Goal: Information Seeking & Learning: Learn about a topic

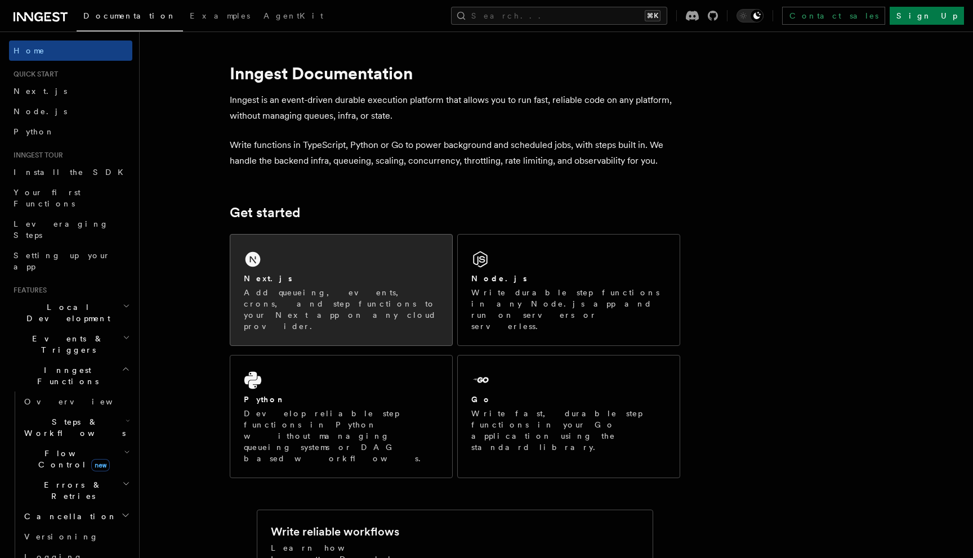
click at [373, 272] on div "Next.js Add queueing, events, crons, and step functions to your Next app on any…" at bounding box center [341, 290] width 222 height 111
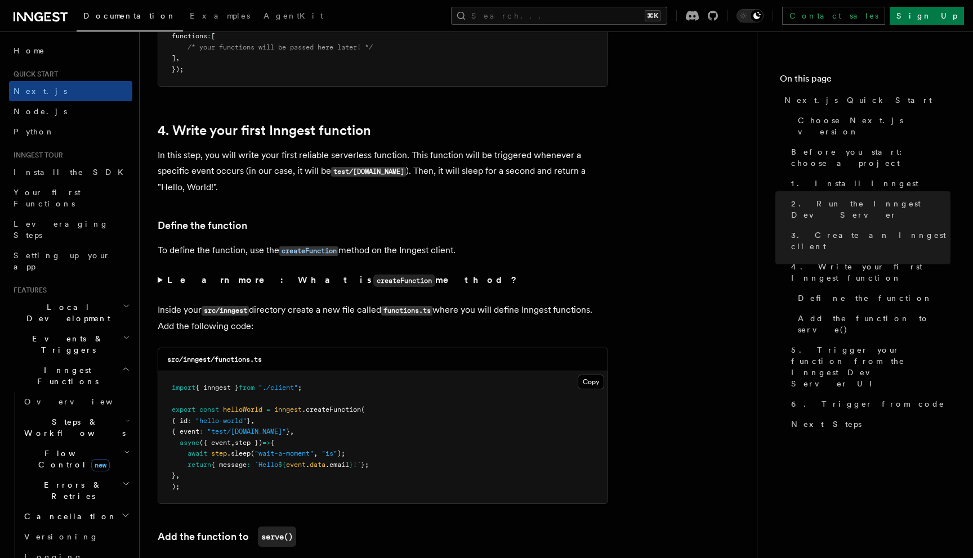
scroll to position [1746, 0]
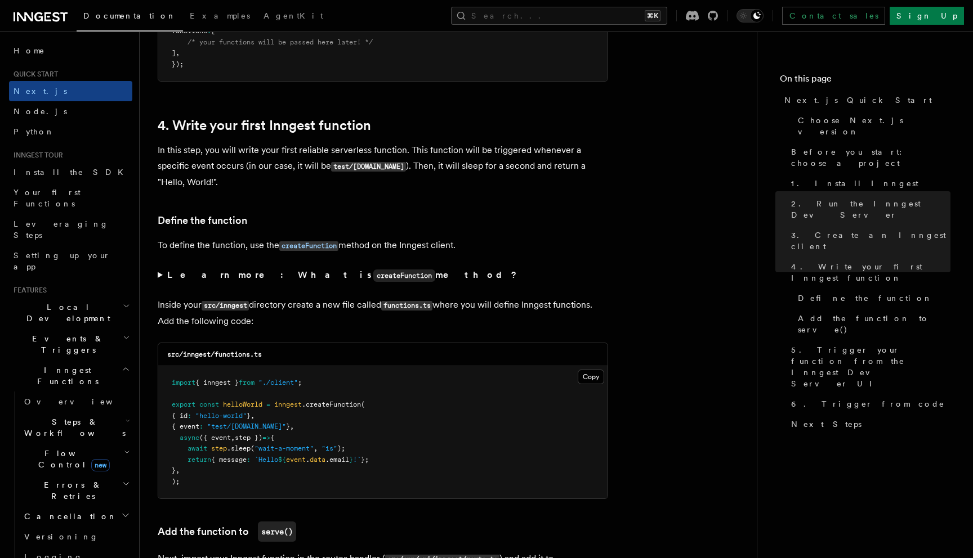
click at [159, 279] on summary "Learn more: What is createFunction method?" at bounding box center [383, 275] width 450 height 16
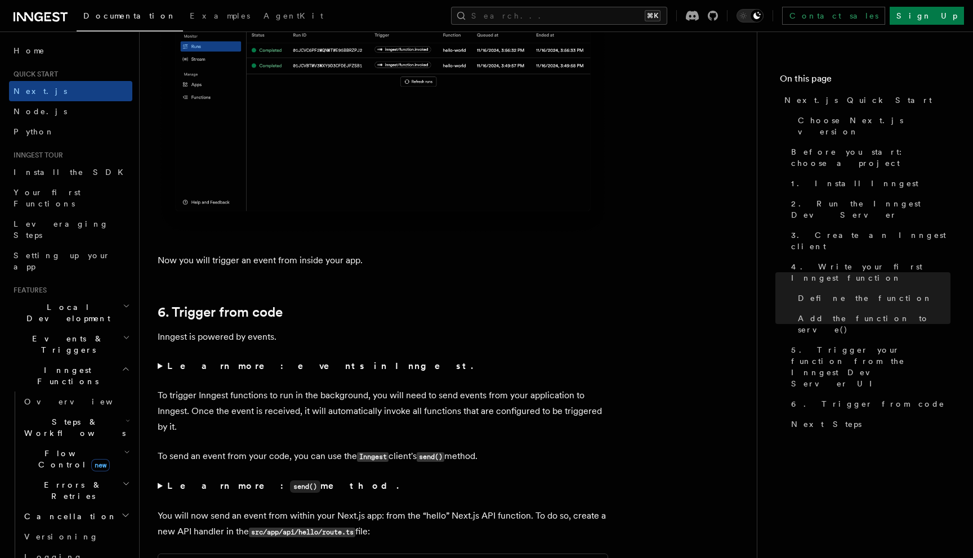
scroll to position [5751, 0]
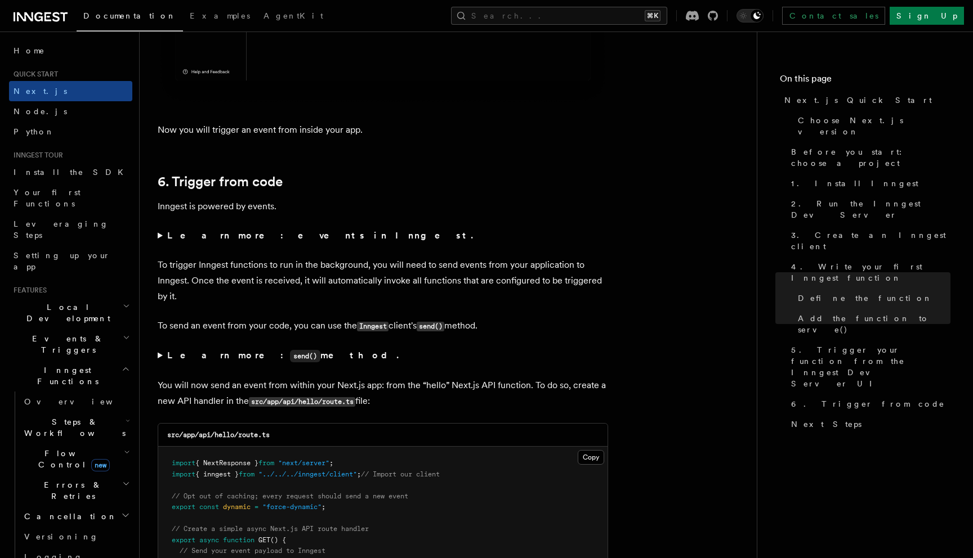
click at [159, 243] on summary "Learn more: events in Inngest." at bounding box center [383, 236] width 450 height 16
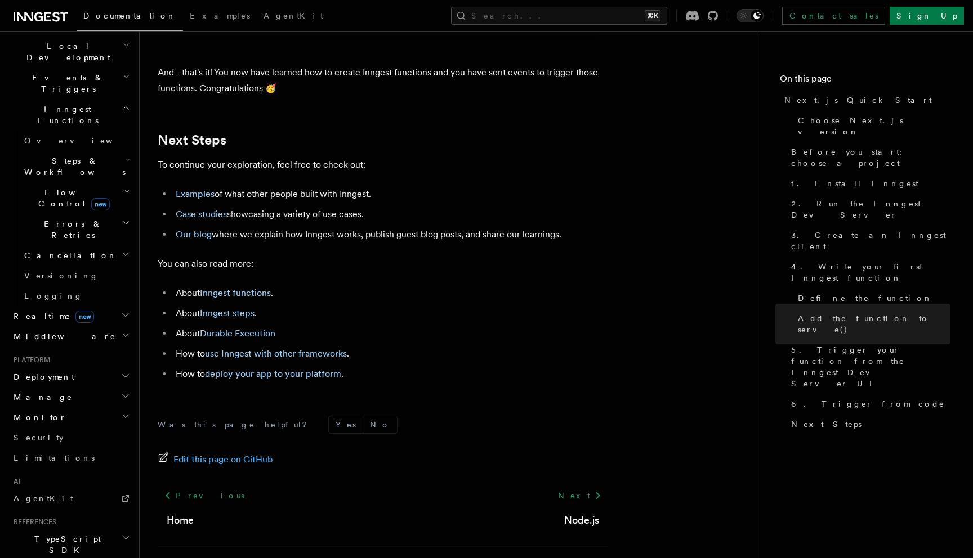
scroll to position [278, 0]
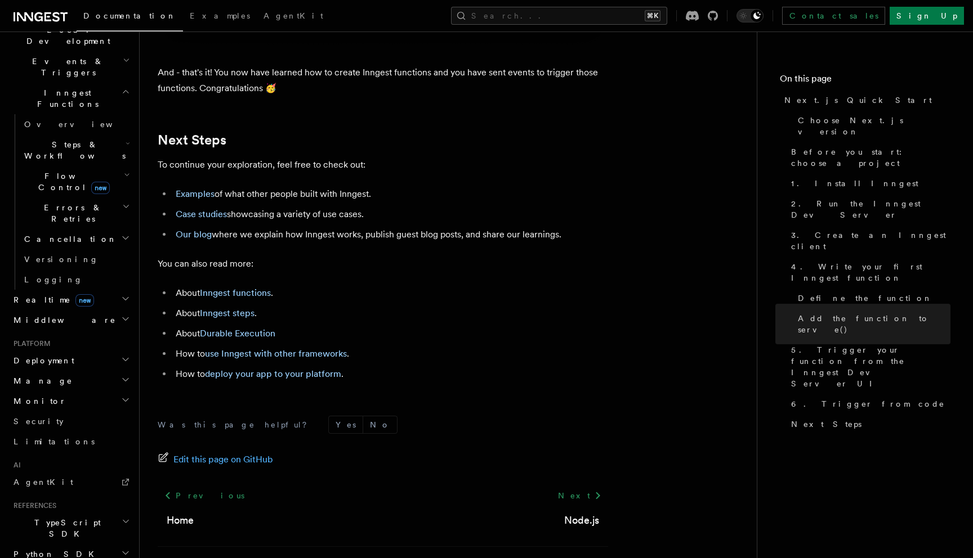
click at [119, 351] on h2 "Deployment" at bounding box center [70, 361] width 123 height 20
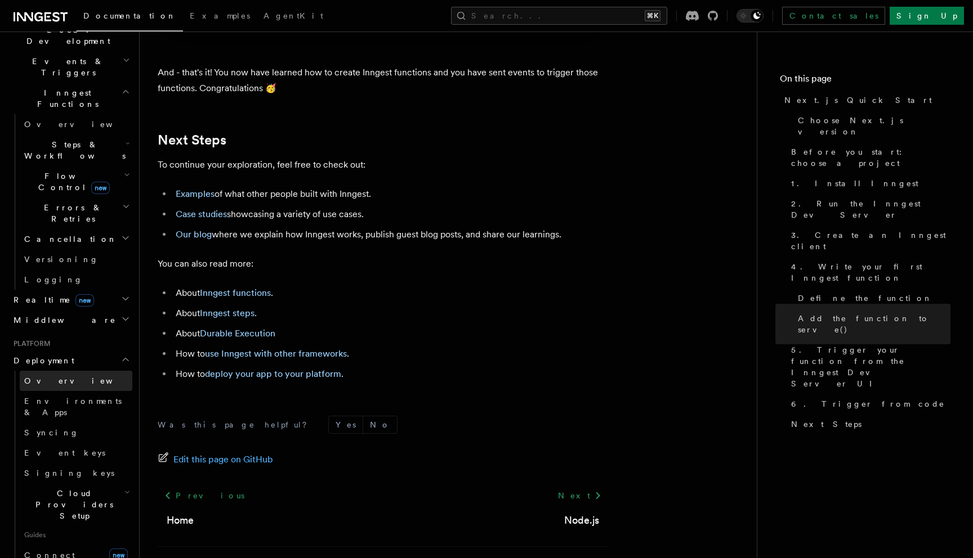
click at [56, 377] on span "Overview" at bounding box center [82, 381] width 116 height 9
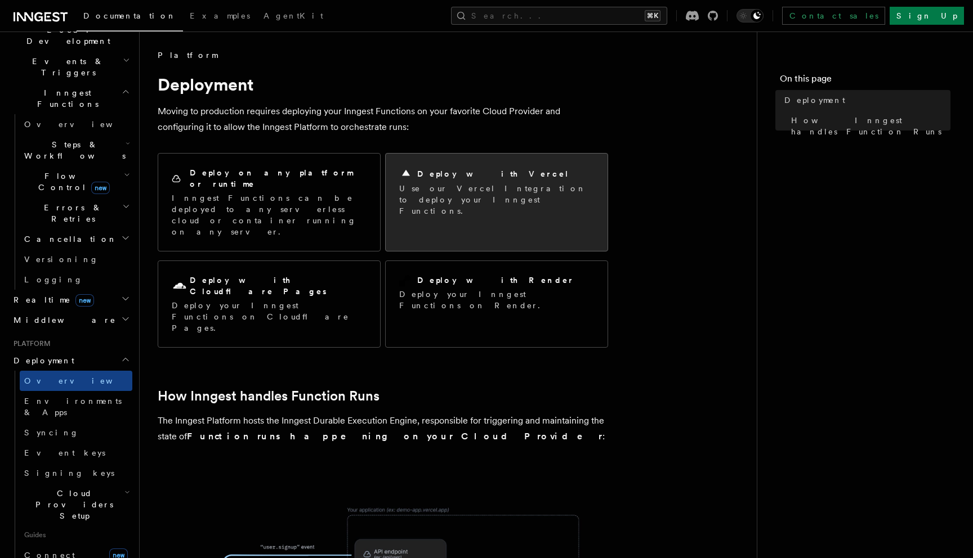
click at [484, 202] on p "Use our Vercel Integration to deploy your Inngest Functions." at bounding box center [496, 200] width 195 height 34
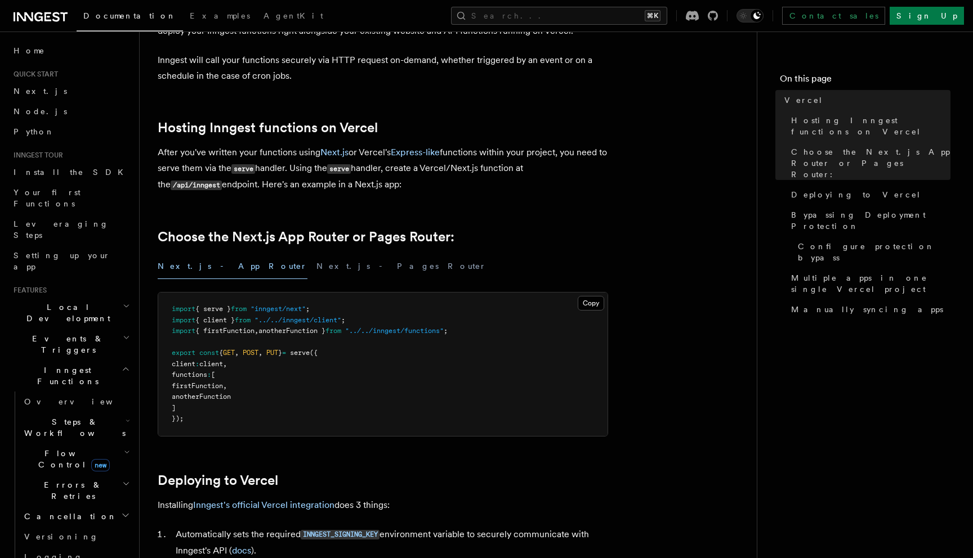
scroll to position [99, 0]
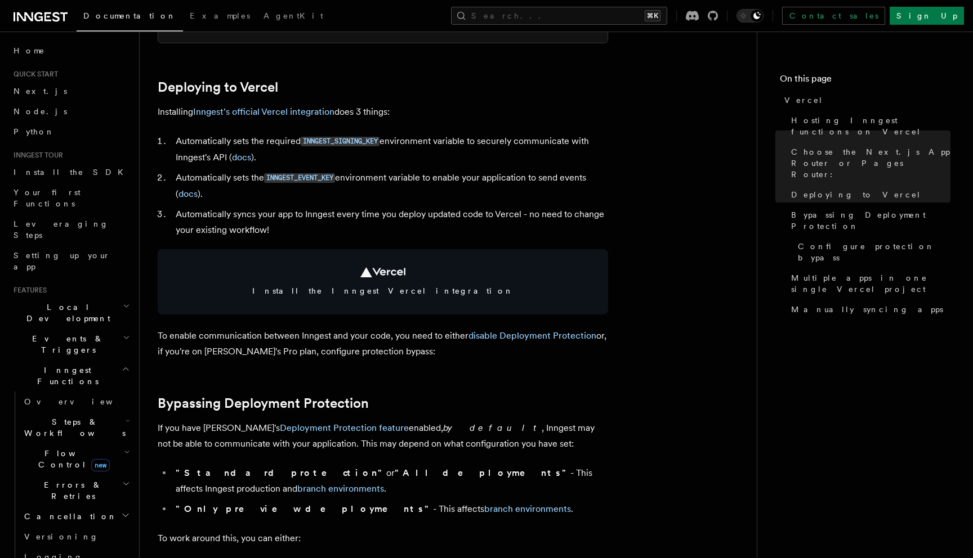
scroll to position [498, 0]
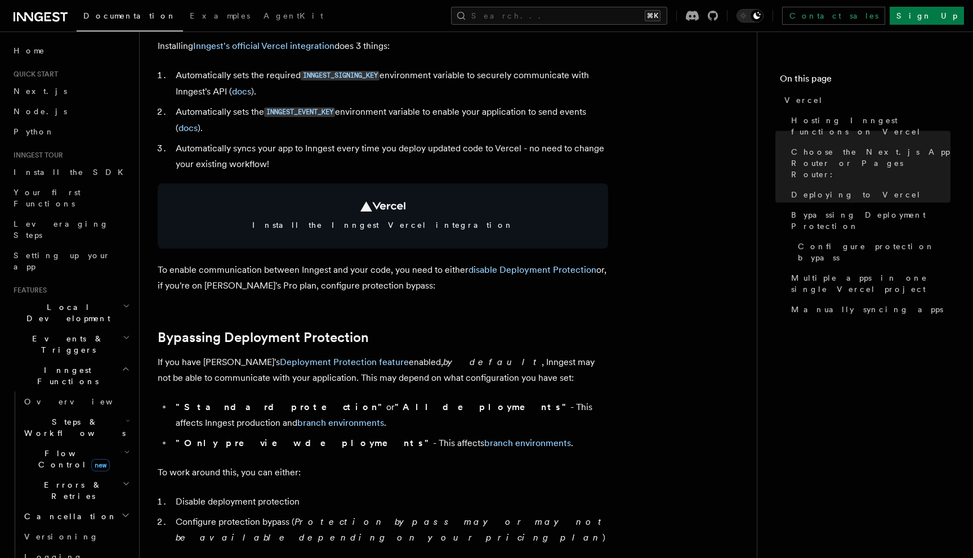
scroll to position [578, 0]
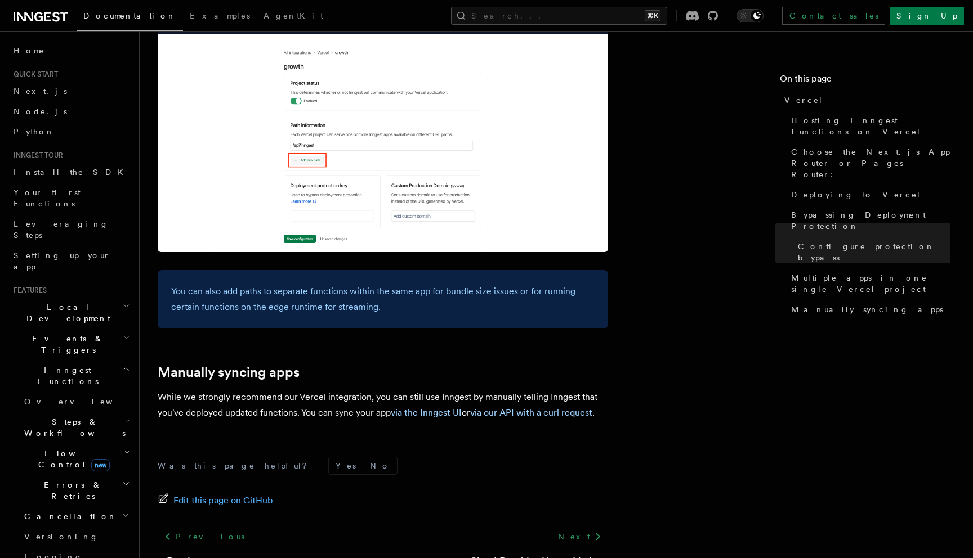
scroll to position [1806, 0]
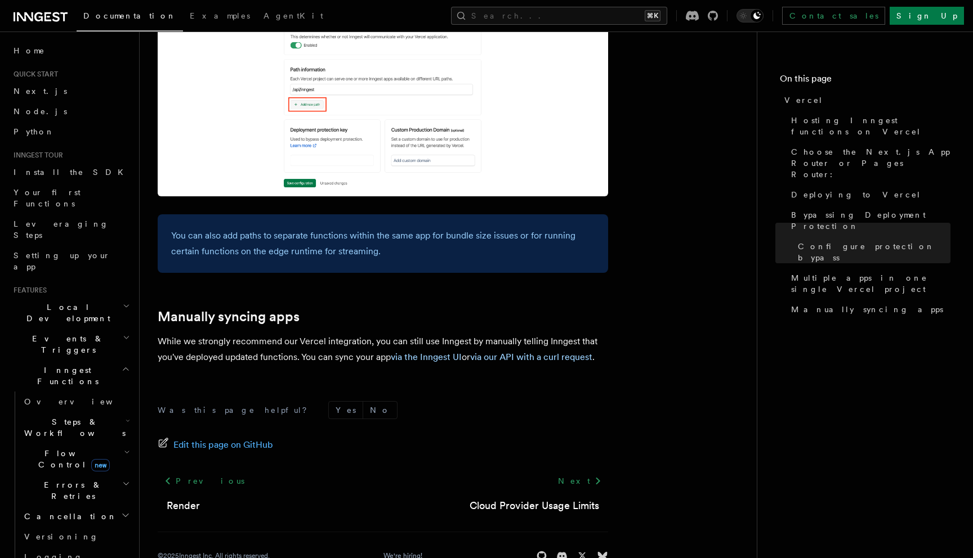
click at [55, 417] on span "Steps & Workflows" at bounding box center [73, 428] width 106 height 23
click at [61, 449] on span "Overview" at bounding box center [93, 453] width 116 height 9
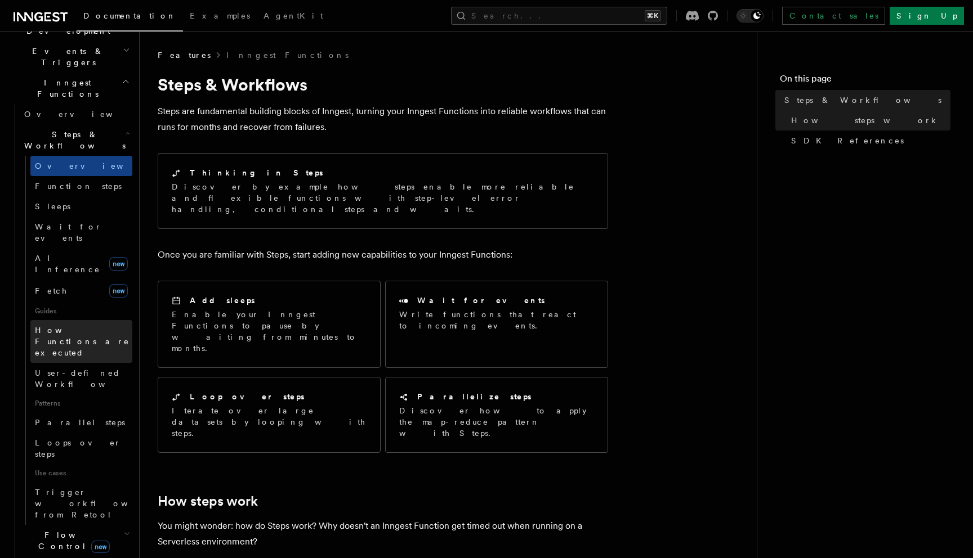
scroll to position [289, 0]
click at [119, 524] on h2 "Flow Control new" at bounding box center [76, 540] width 113 height 32
click at [81, 556] on link "Overview" at bounding box center [81, 566] width 102 height 20
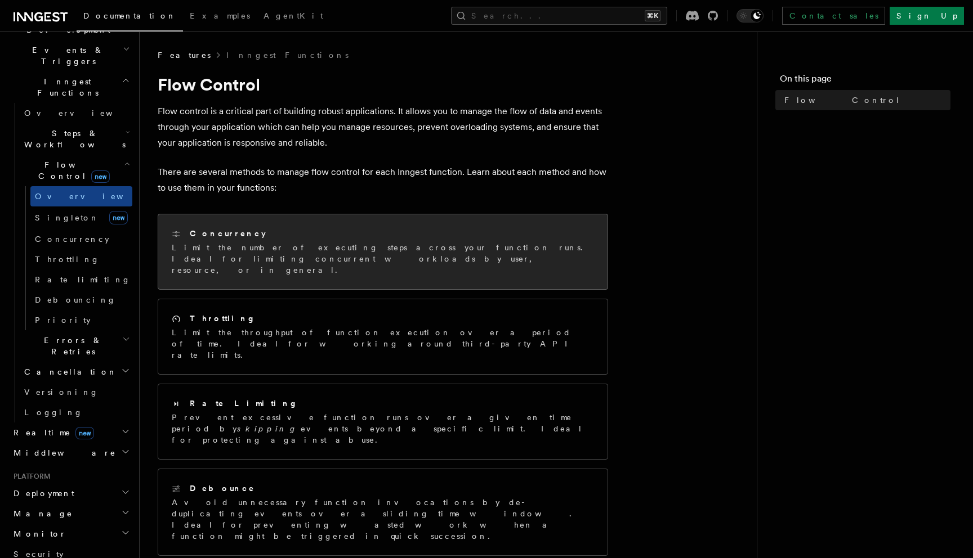
click at [305, 231] on div "Concurrency" at bounding box center [383, 234] width 422 height 12
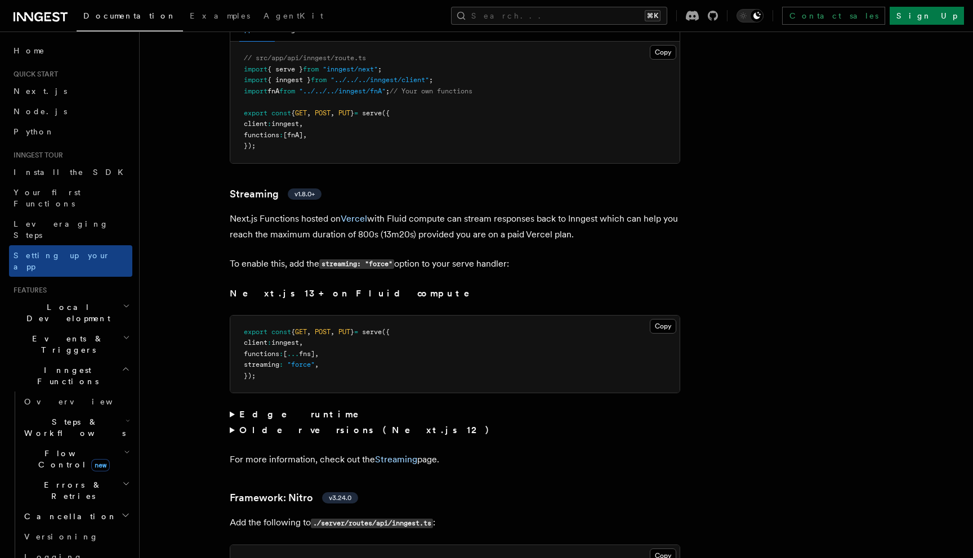
scroll to position [7027, 0]
click at [230, 409] on summary "Edge runtime" at bounding box center [455, 417] width 450 height 16
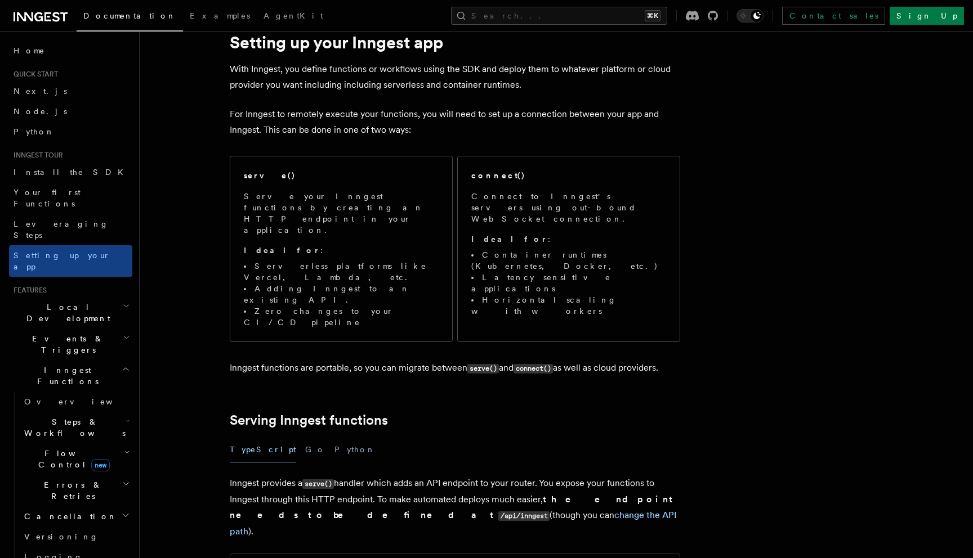
scroll to position [0, 0]
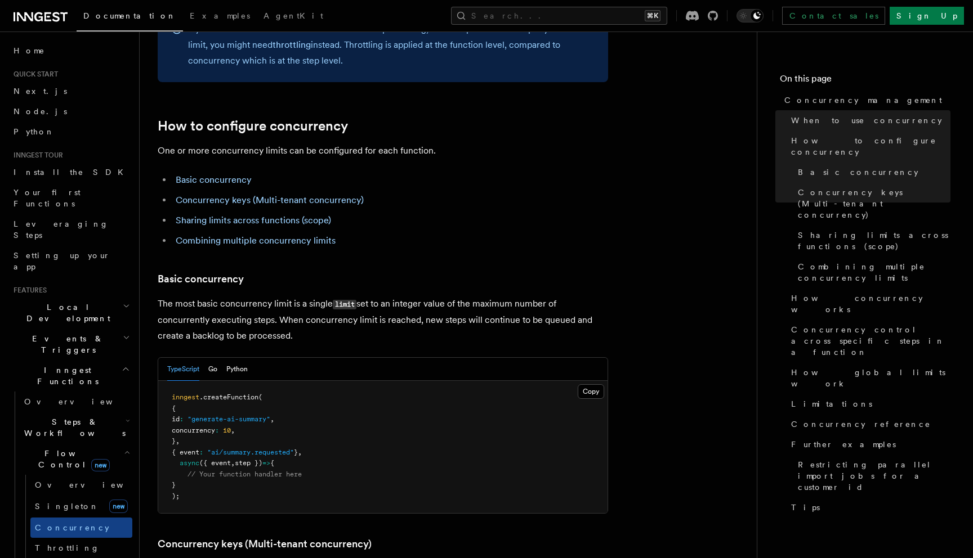
scroll to position [545, 0]
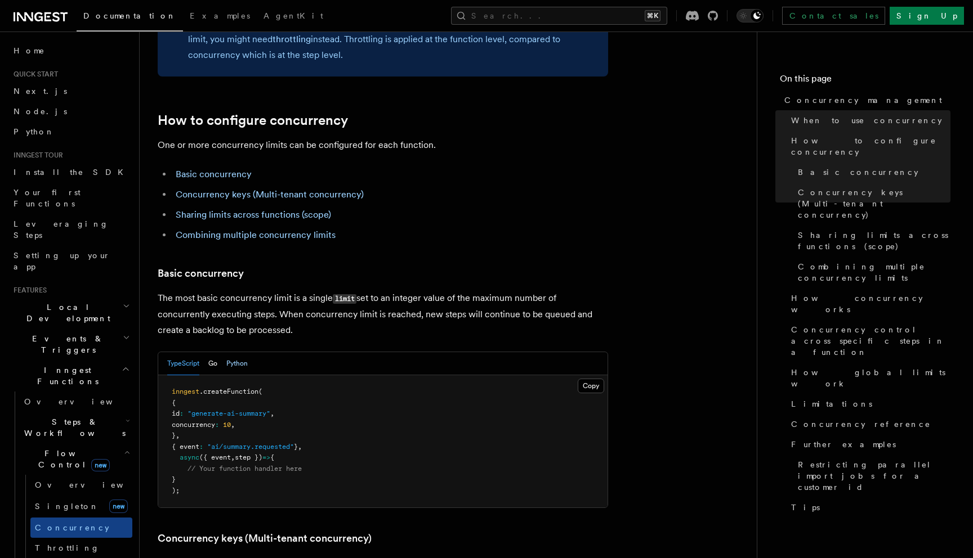
click at [241, 352] on button "Python" at bounding box center [236, 363] width 21 height 23
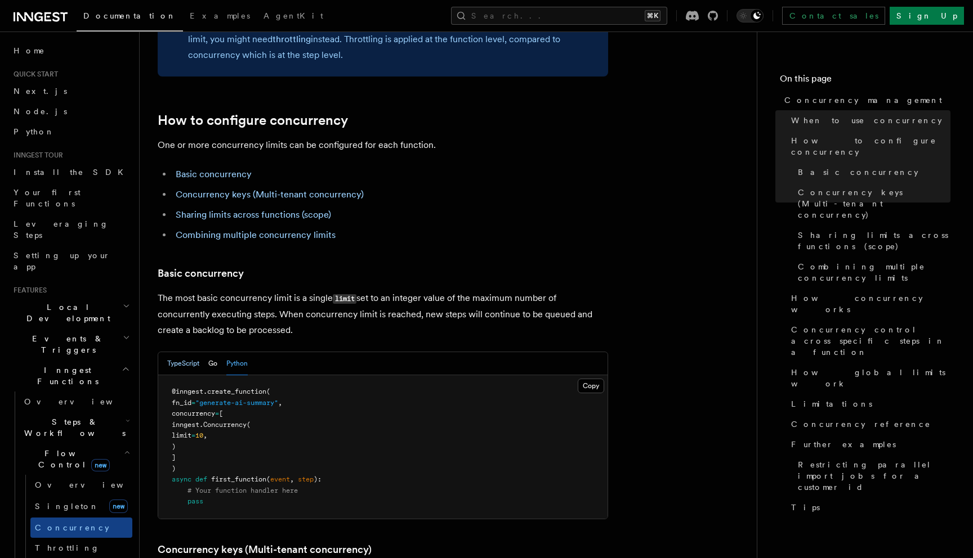
click at [177, 352] on button "TypeScript" at bounding box center [183, 363] width 32 height 23
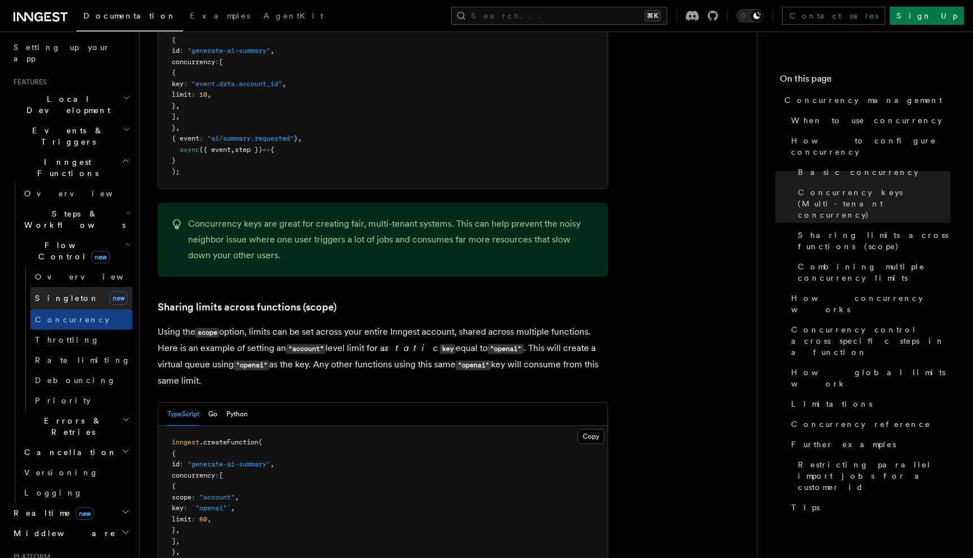
scroll to position [212, 0]
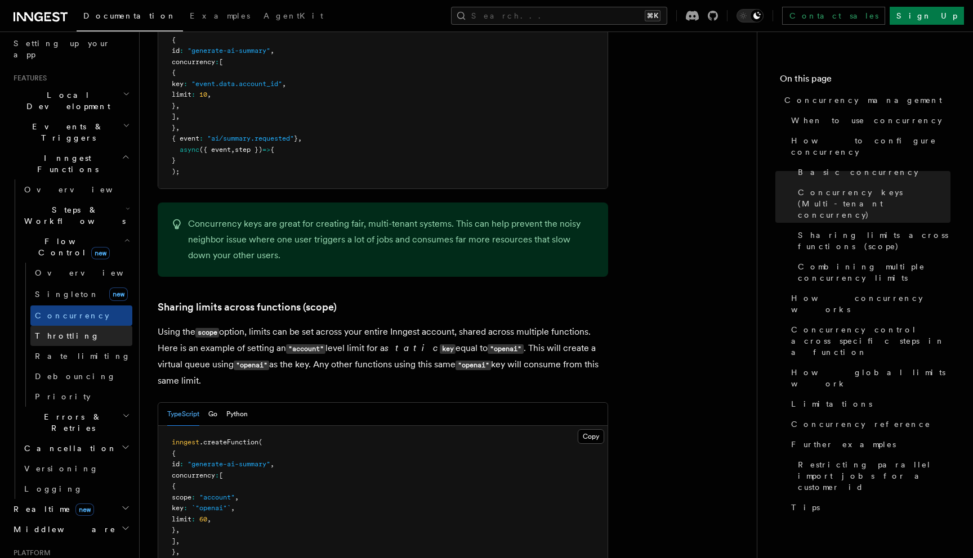
click at [71, 326] on link "Throttling" at bounding box center [81, 336] width 102 height 20
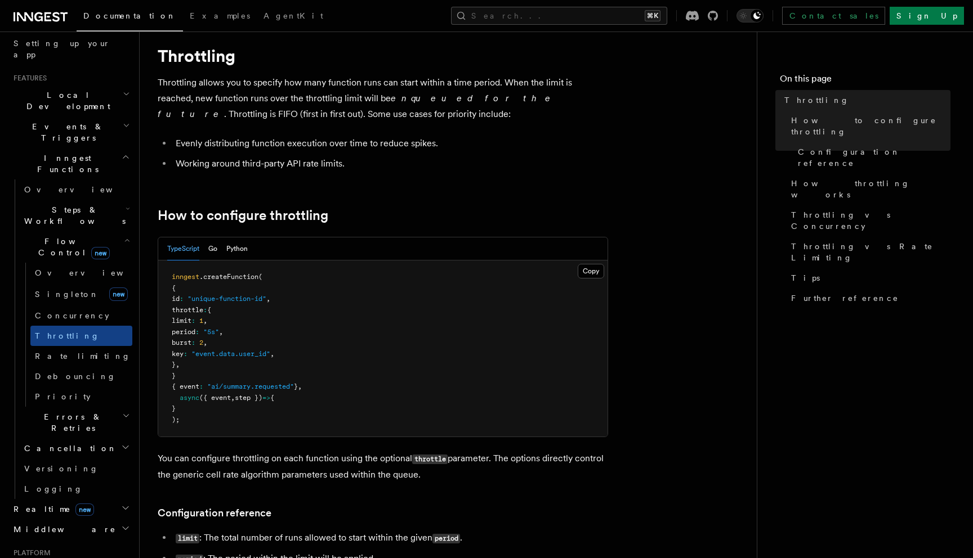
scroll to position [37, 0]
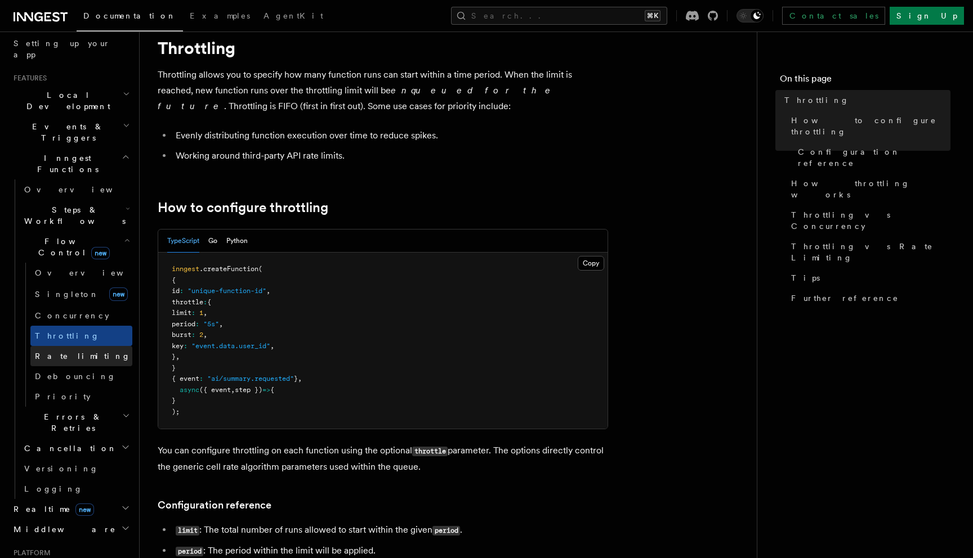
click at [83, 346] on link "Rate limiting" at bounding box center [81, 356] width 102 height 20
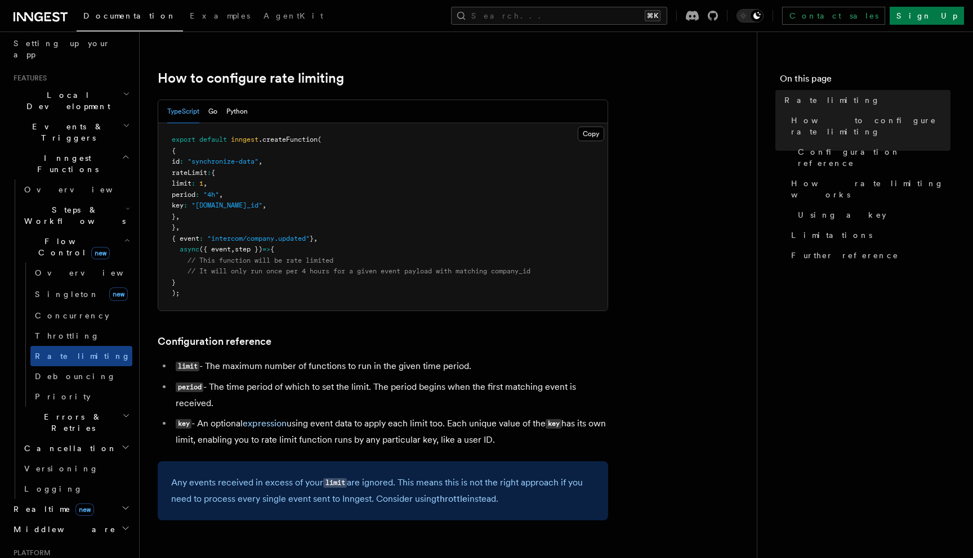
scroll to position [357, 0]
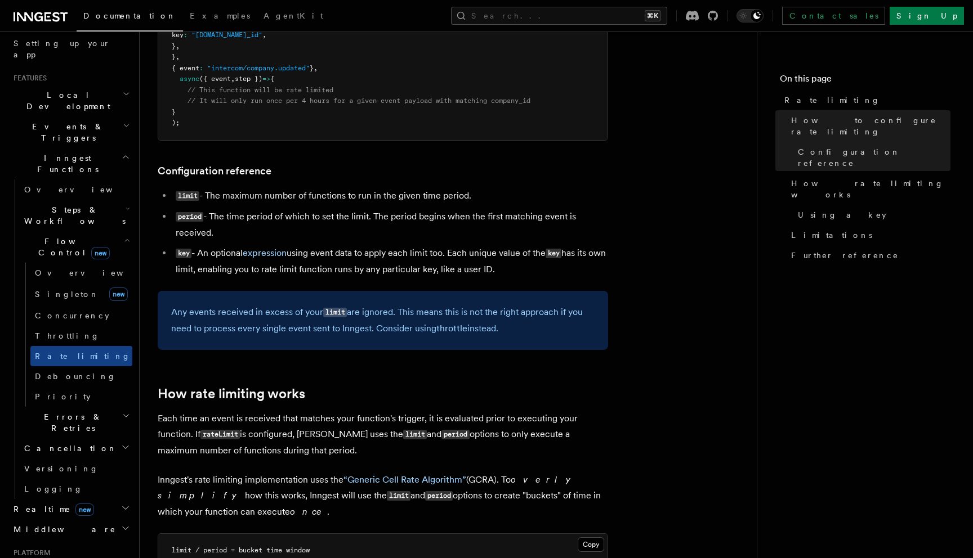
click at [60, 412] on span "Errors & Retries" at bounding box center [71, 423] width 102 height 23
click at [54, 485] on span "Rollbacks" at bounding box center [70, 489] width 71 height 9
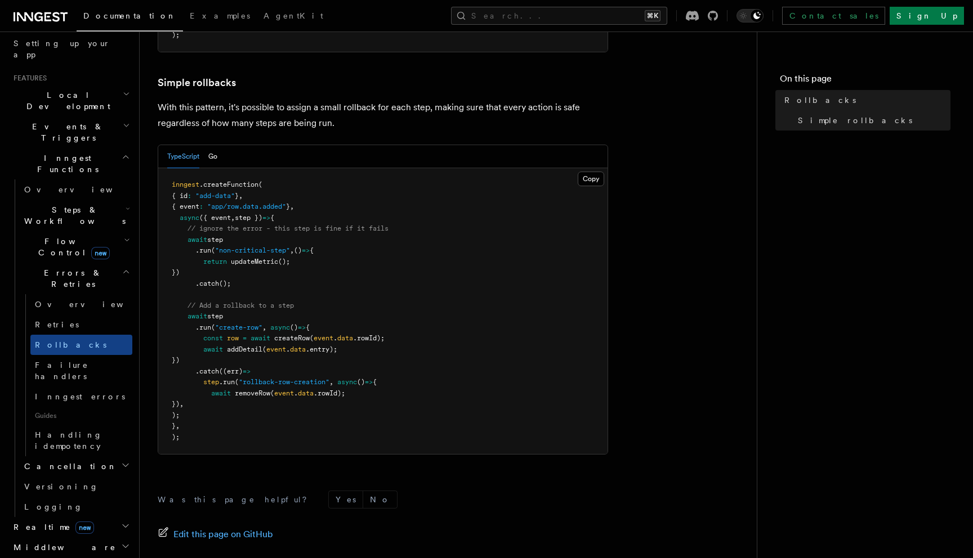
scroll to position [574, 0]
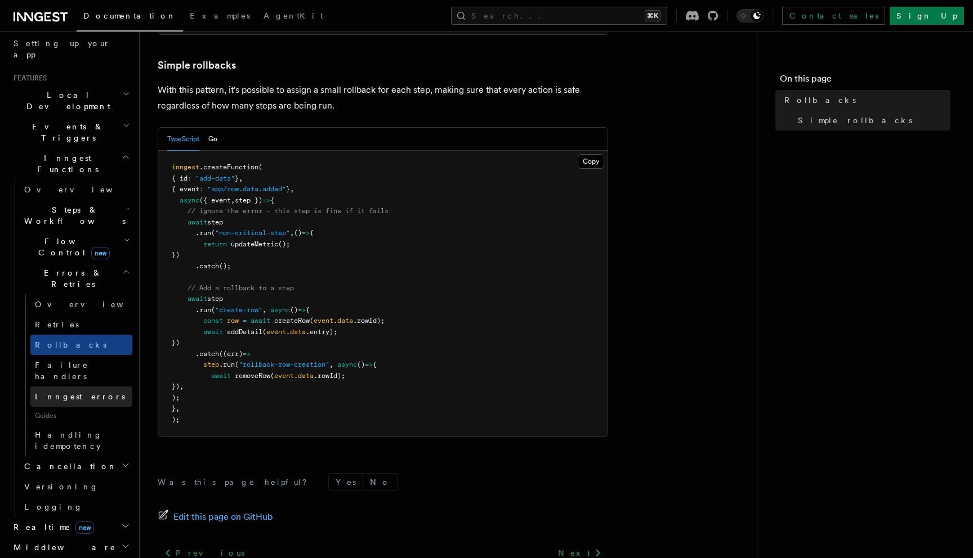
click at [75, 391] on span "Inngest errors" at bounding box center [80, 396] width 90 height 11
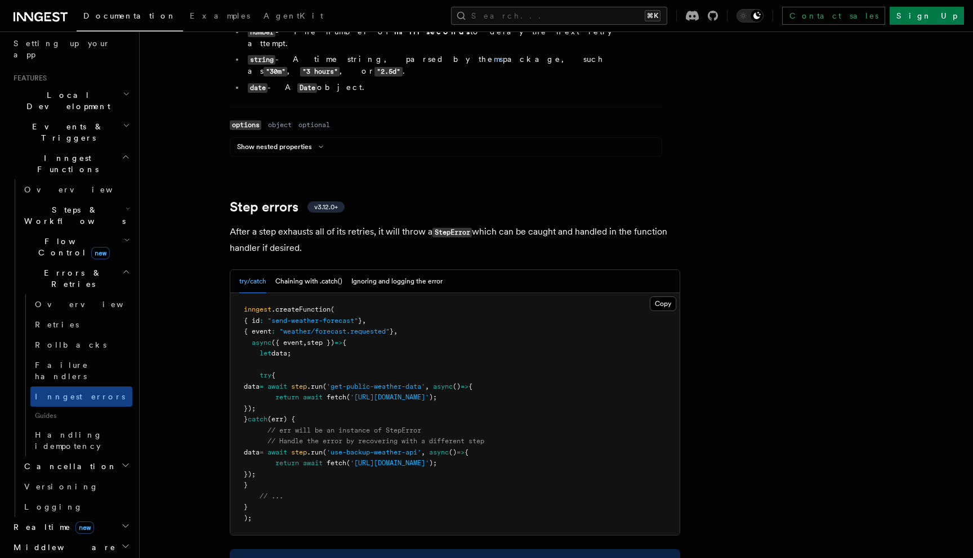
scroll to position [1636, 0]
click at [303, 269] on button "Chaining with .catch()" at bounding box center [308, 280] width 67 height 23
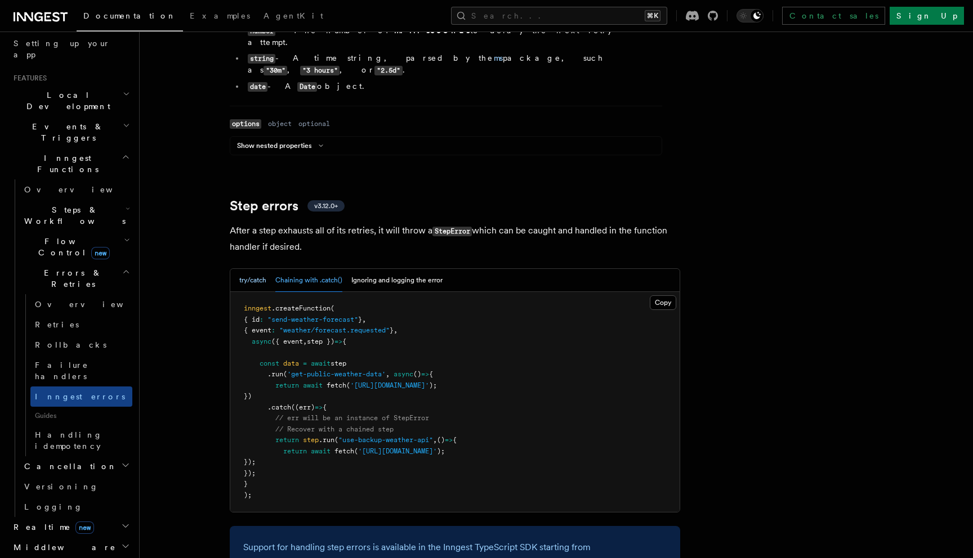
click at [256, 269] on button "try/catch" at bounding box center [252, 280] width 27 height 23
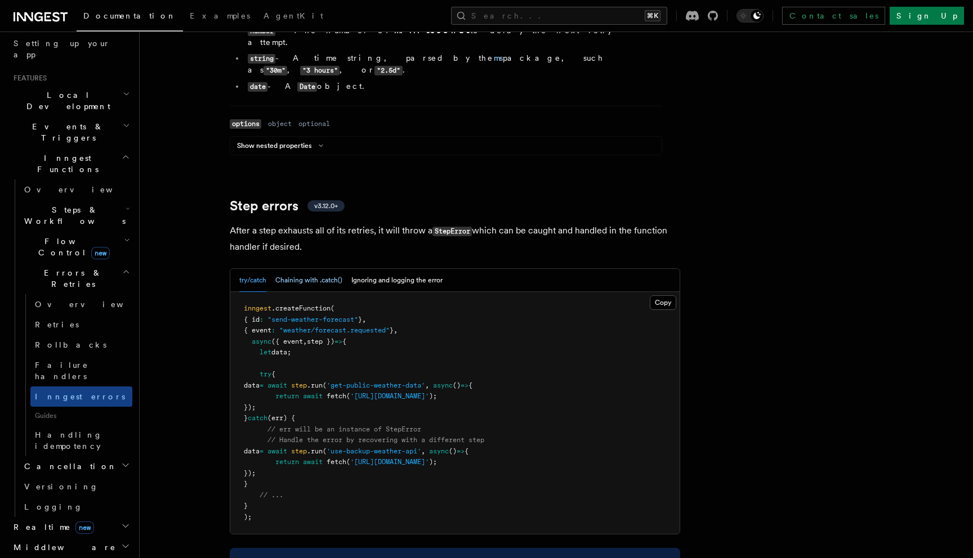
click at [292, 269] on button "Chaining with .catch()" at bounding box center [308, 280] width 67 height 23
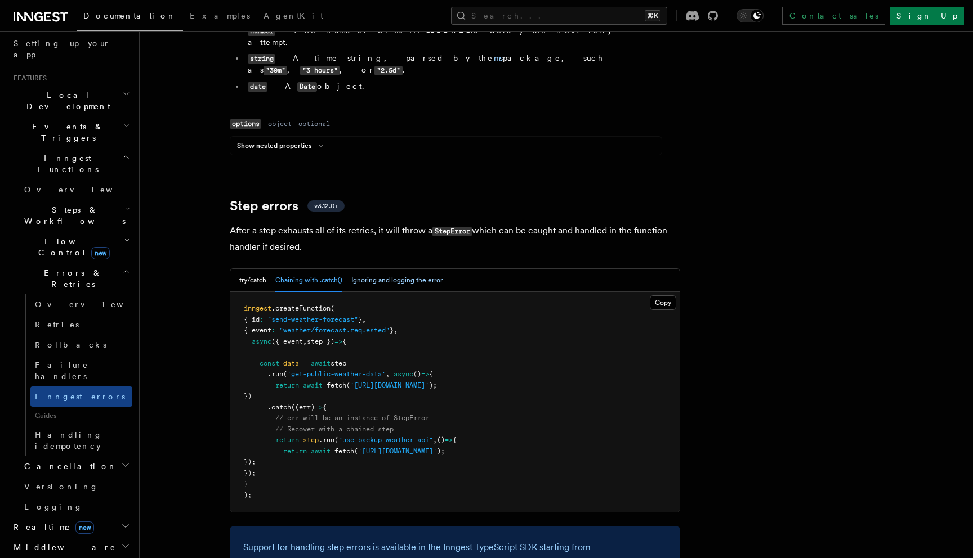
click at [373, 269] on button "Ignoring and logging the error" at bounding box center [396, 280] width 91 height 23
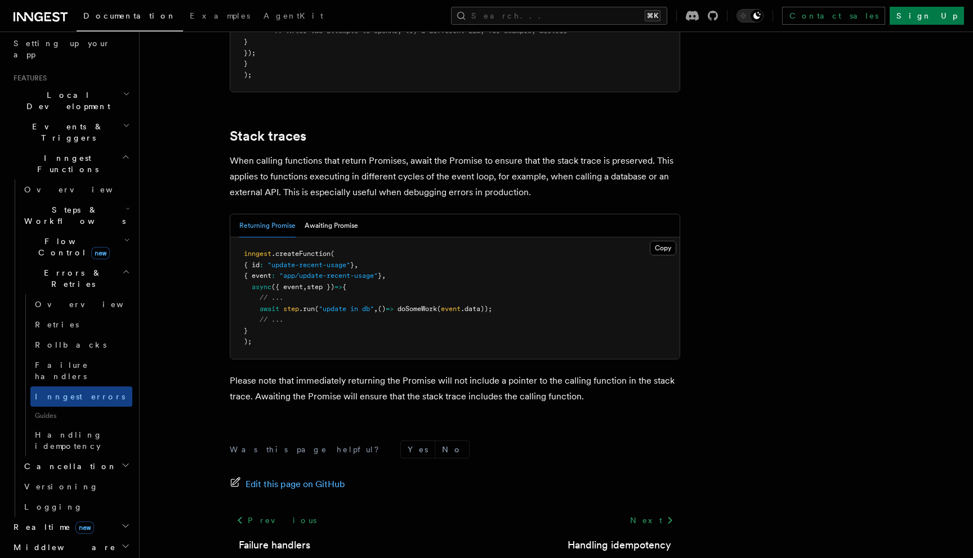
scroll to position [2386, 0]
click at [82, 431] on span "Handling idempotency" at bounding box center [69, 441] width 68 height 20
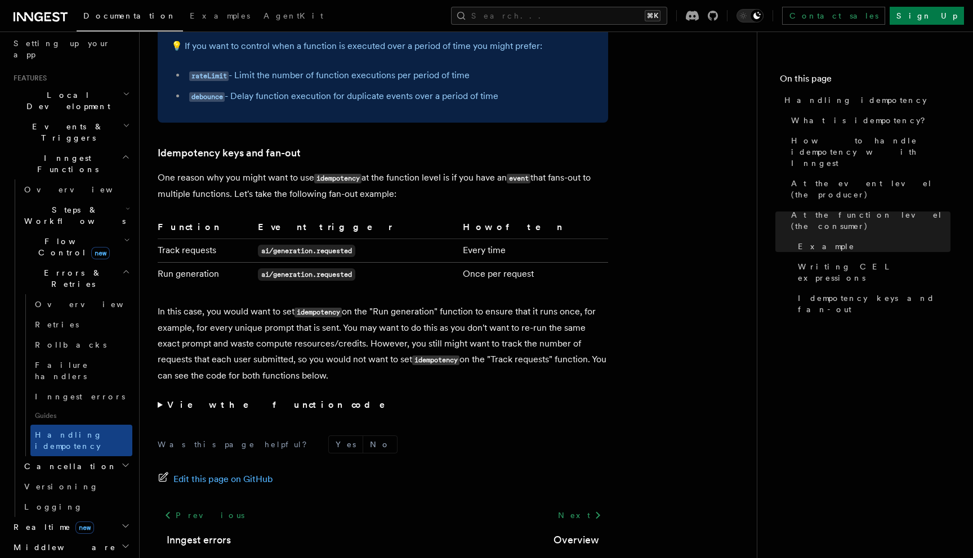
scroll to position [2169, 0]
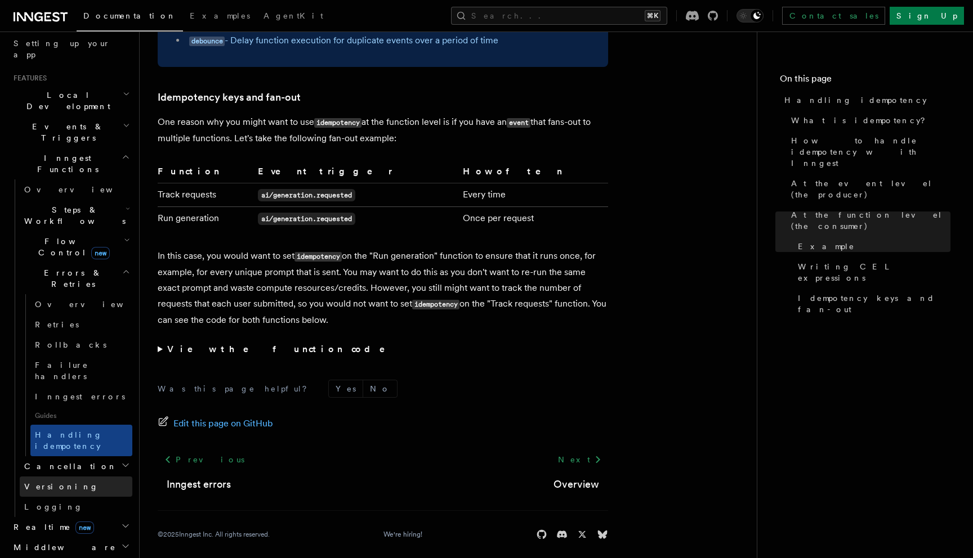
click at [72, 477] on link "Versioning" at bounding box center [76, 487] width 113 height 20
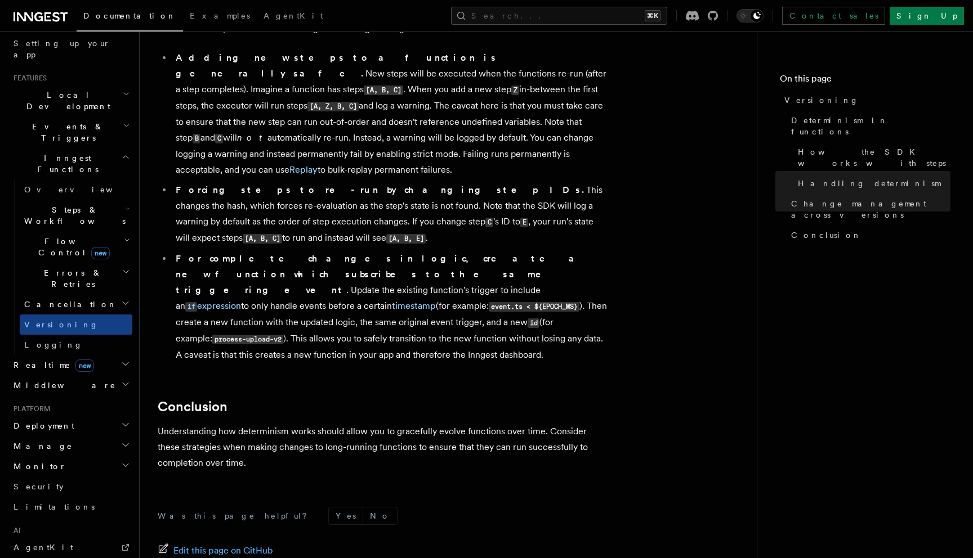
scroll to position [786, 0]
click at [107, 355] on h2 "Realtime new" at bounding box center [70, 365] width 123 height 20
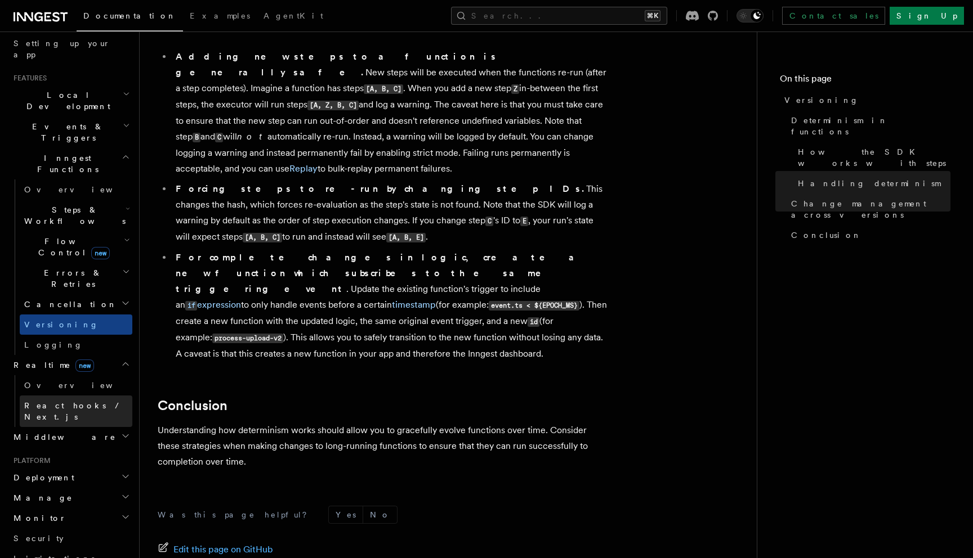
click at [72, 401] on span "React hooks / Next.js" at bounding box center [74, 411] width 100 height 20
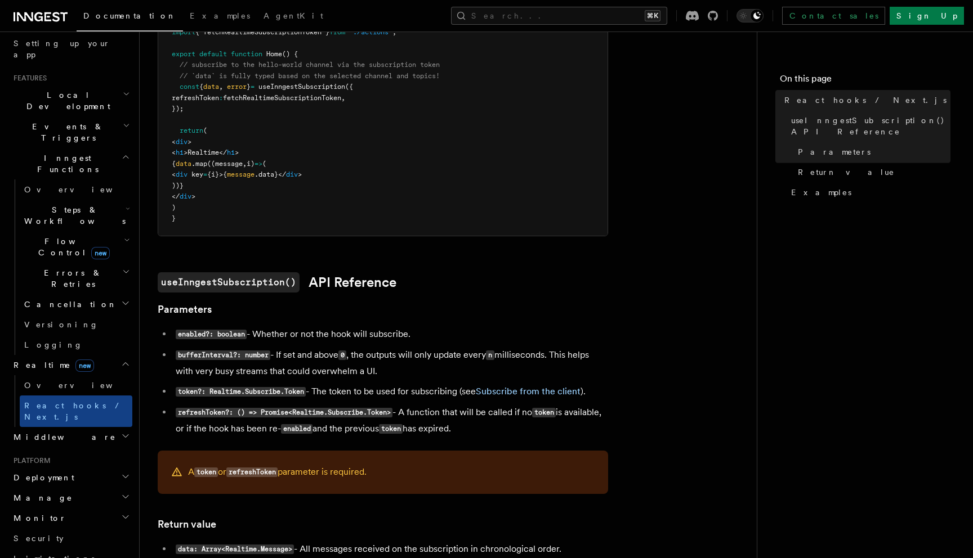
scroll to position [504, 0]
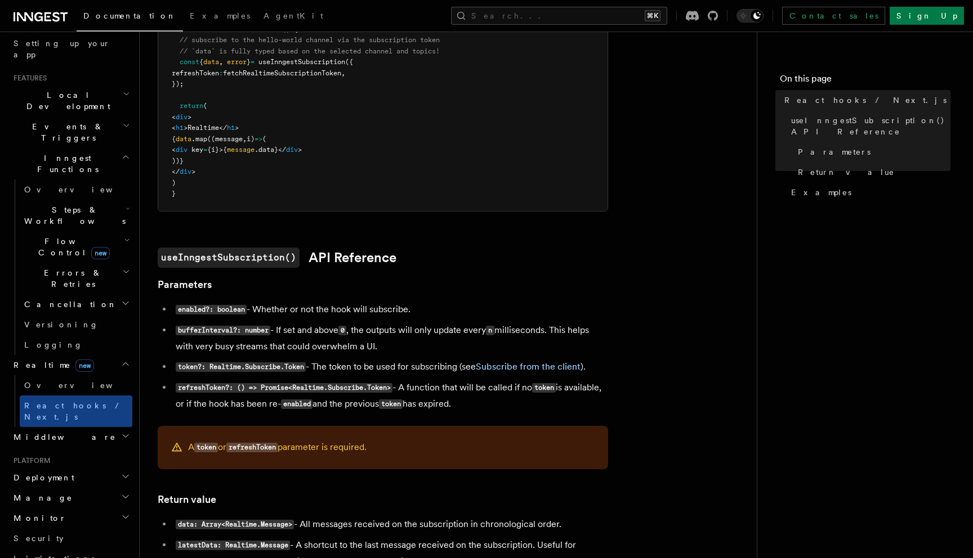
click at [102, 427] on h2 "Middleware" at bounding box center [70, 437] width 123 height 20
click at [86, 448] on link "Overview" at bounding box center [76, 458] width 113 height 20
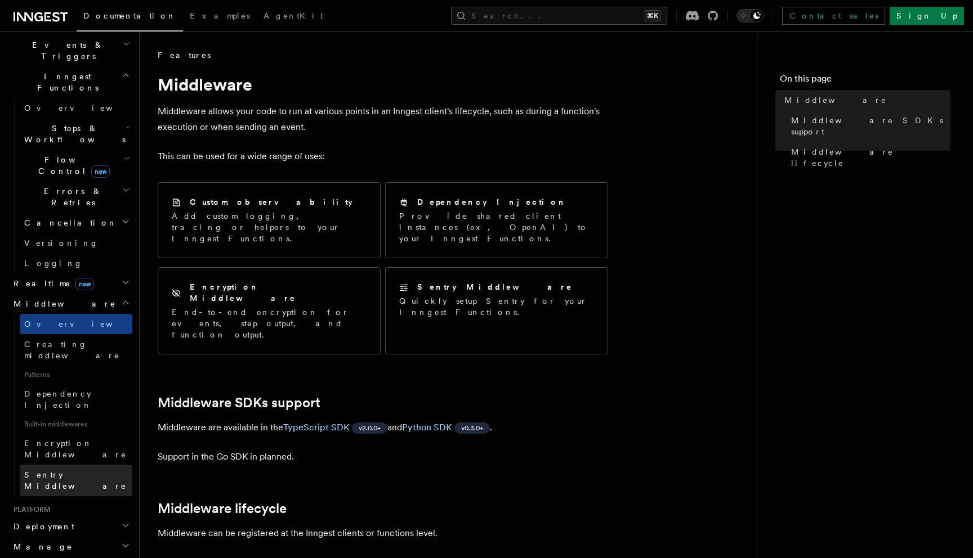
scroll to position [298, 0]
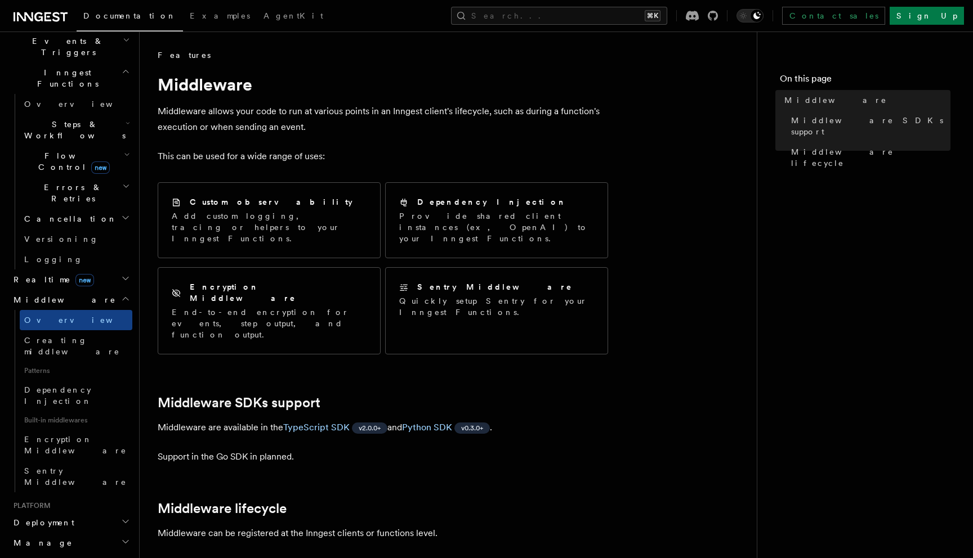
click at [73, 513] on h2 "Deployment" at bounding box center [70, 523] width 123 height 20
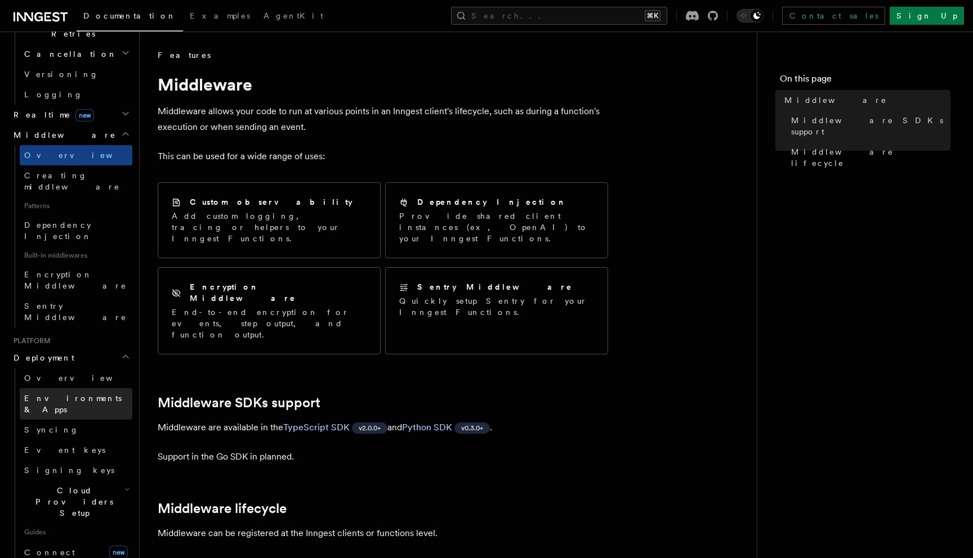
scroll to position [503, 0]
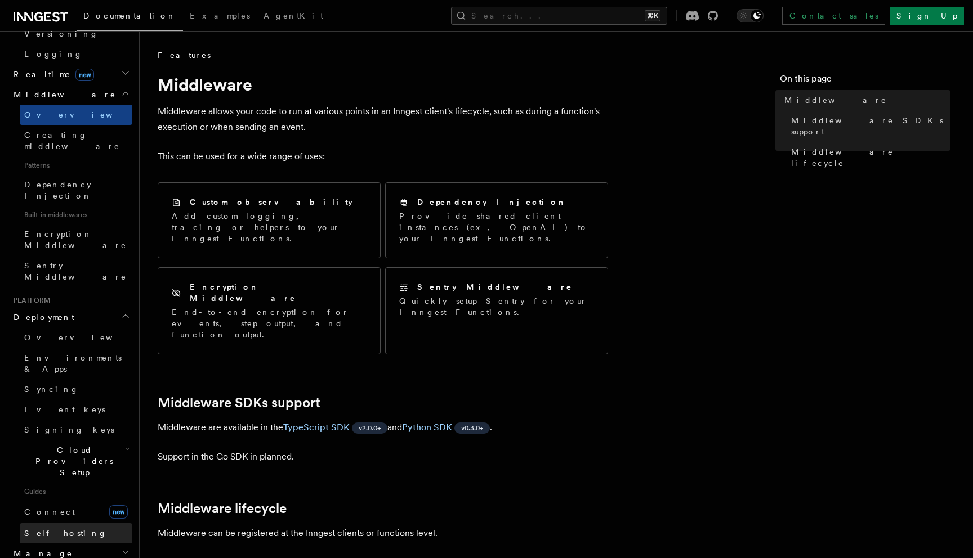
click at [61, 529] on span "Self hosting" at bounding box center [65, 533] width 83 height 9
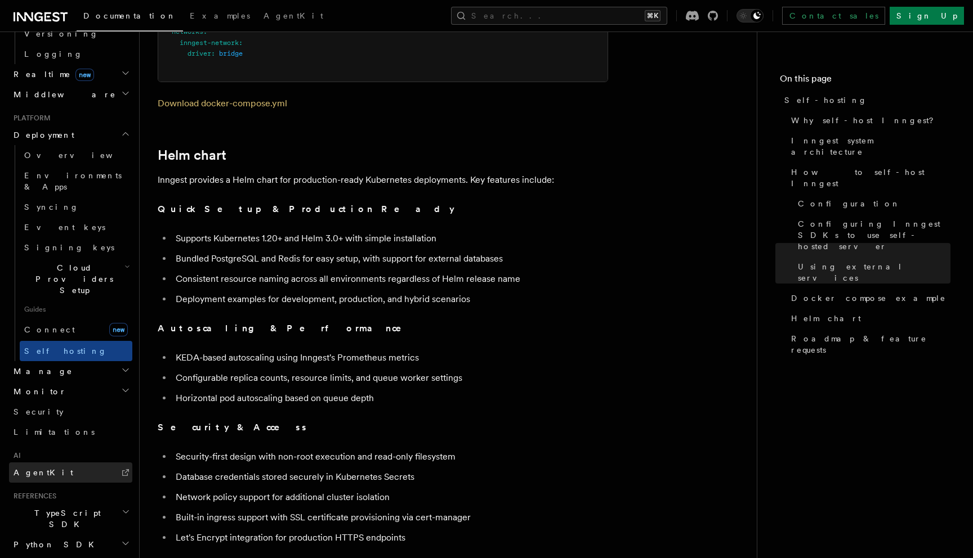
scroll to position [525, 0]
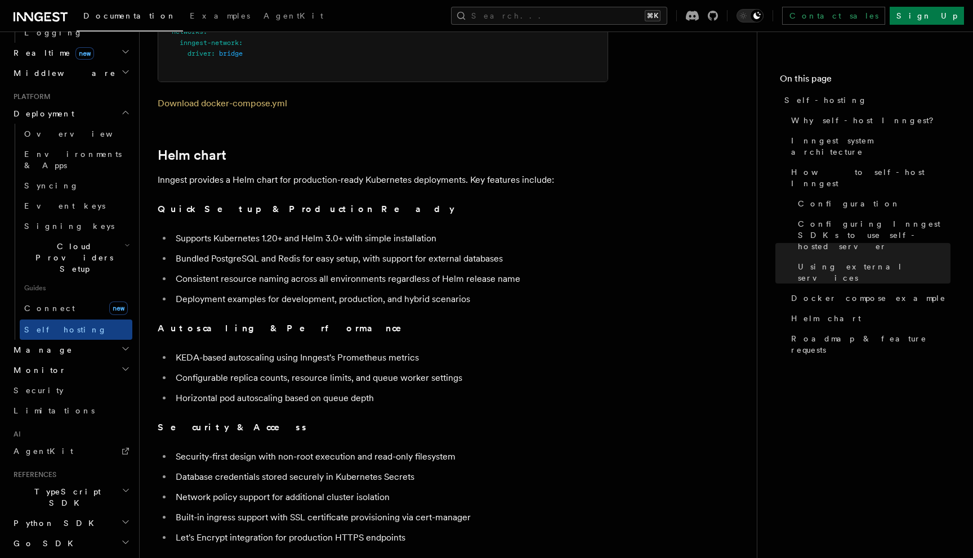
click at [46, 486] on span "TypeScript SDK" at bounding box center [65, 497] width 113 height 23
click at [48, 518] on span "Introduction" at bounding box center [64, 523] width 81 height 11
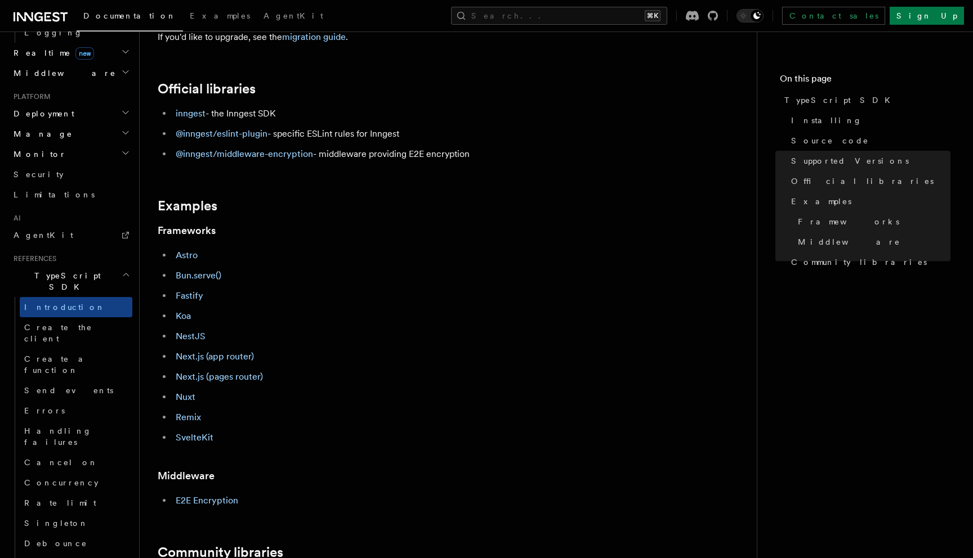
scroll to position [339, 0]
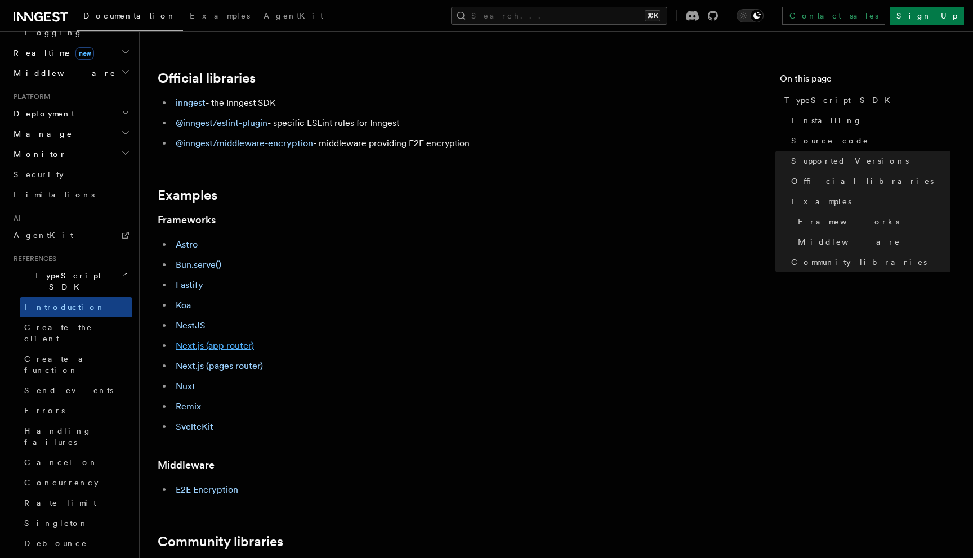
click at [203, 349] on link "Next.js (app router)" at bounding box center [215, 346] width 78 height 11
